Goal: Entertainment & Leisure: Browse casually

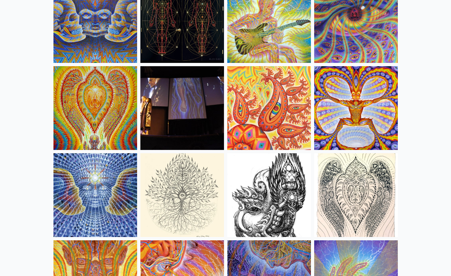
scroll to position [2951, 0]
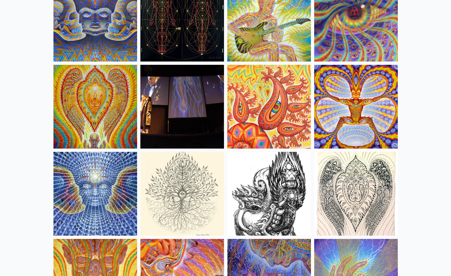
click at [183, 179] on img at bounding box center [182, 194] width 84 height 84
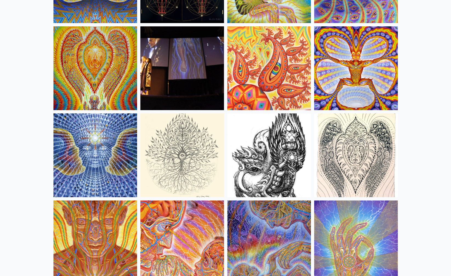
scroll to position [3000, 0]
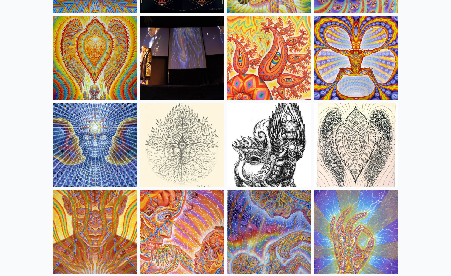
click at [361, 135] on img at bounding box center [356, 145] width 84 height 84
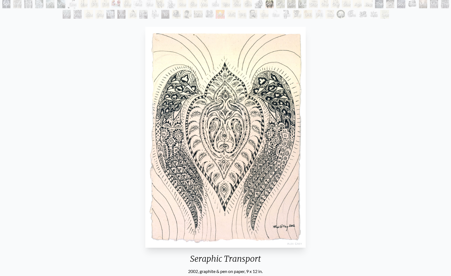
scroll to position [38, 0]
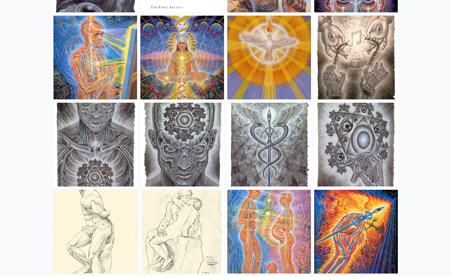
scroll to position [4043, 0]
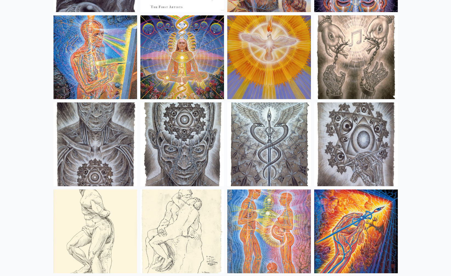
click at [185, 140] on img at bounding box center [182, 144] width 84 height 84
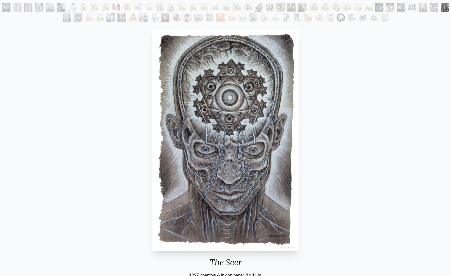
scroll to position [35, 0]
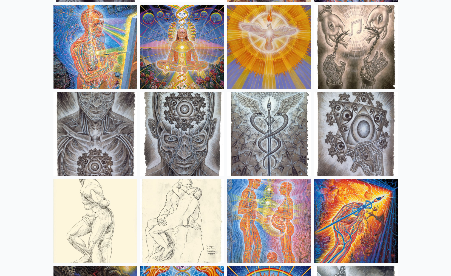
scroll to position [4055, 0]
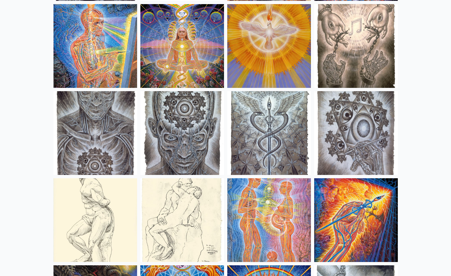
click at [353, 137] on img at bounding box center [356, 133] width 84 height 84
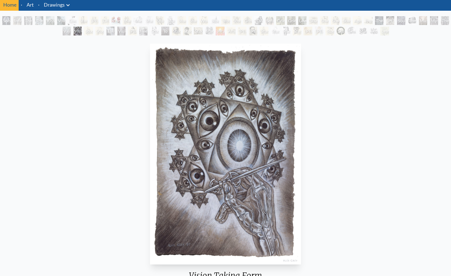
scroll to position [21, 0]
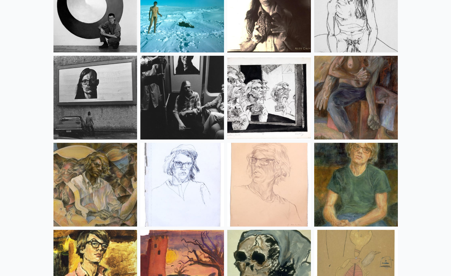
scroll to position [7245, 0]
